Goal: Information Seeking & Learning: Learn about a topic

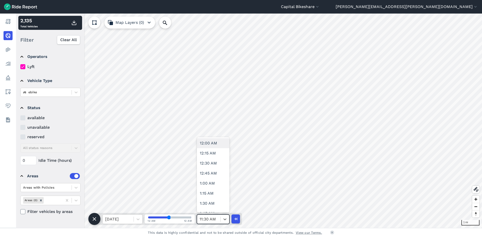
click at [215, 220] on div at bounding box center [209, 219] width 18 height 7
click at [223, 219] on icon at bounding box center [225, 219] width 5 height 5
click at [211, 145] on div "12:00 AM" at bounding box center [213, 143] width 33 height 10
click at [226, 222] on div at bounding box center [225, 219] width 9 height 9
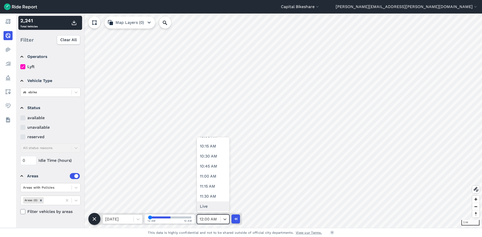
click at [206, 203] on div "Live" at bounding box center [213, 207] width 33 height 10
type input "46"
click at [225, 221] on icon at bounding box center [225, 219] width 5 height 5
click at [212, 203] on div "Live" at bounding box center [213, 207] width 33 height 10
click at [72, 95] on div at bounding box center [76, 92] width 9 height 9
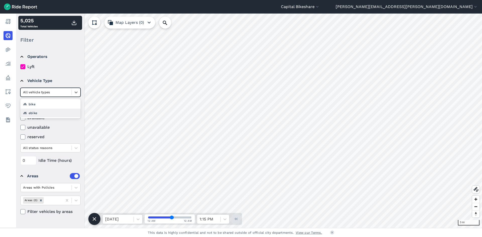
click at [47, 111] on div "ebike" at bounding box center [50, 113] width 60 height 9
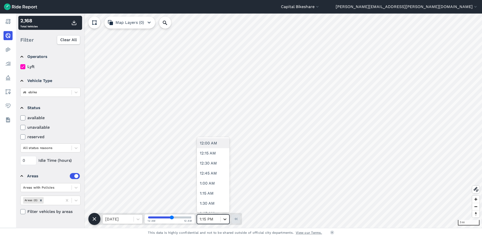
click at [221, 221] on div at bounding box center [225, 219] width 9 height 9
click at [211, 177] on div "12:00 PM" at bounding box center [213, 174] width 33 height 10
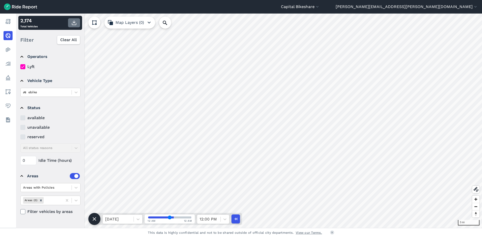
click at [75, 21] on icon "button" at bounding box center [74, 23] width 6 height 6
click at [224, 218] on icon at bounding box center [225, 219] width 5 height 5
click at [215, 166] on div "12:30 PM" at bounding box center [213, 166] width 33 height 10
click at [74, 24] on icon "button" at bounding box center [74, 23] width 6 height 6
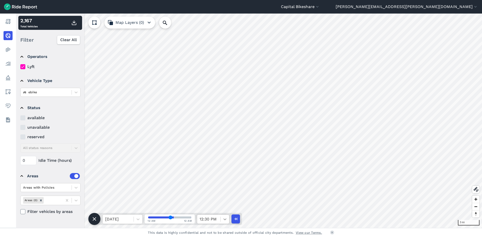
click at [224, 218] on icon at bounding box center [225, 219] width 5 height 5
click at [210, 188] on div "1:00 PM" at bounding box center [213, 187] width 33 height 10
type input "52"
click at [75, 22] on icon "button" at bounding box center [74, 23] width 6 height 6
